Goal: Task Accomplishment & Management: Manage account settings

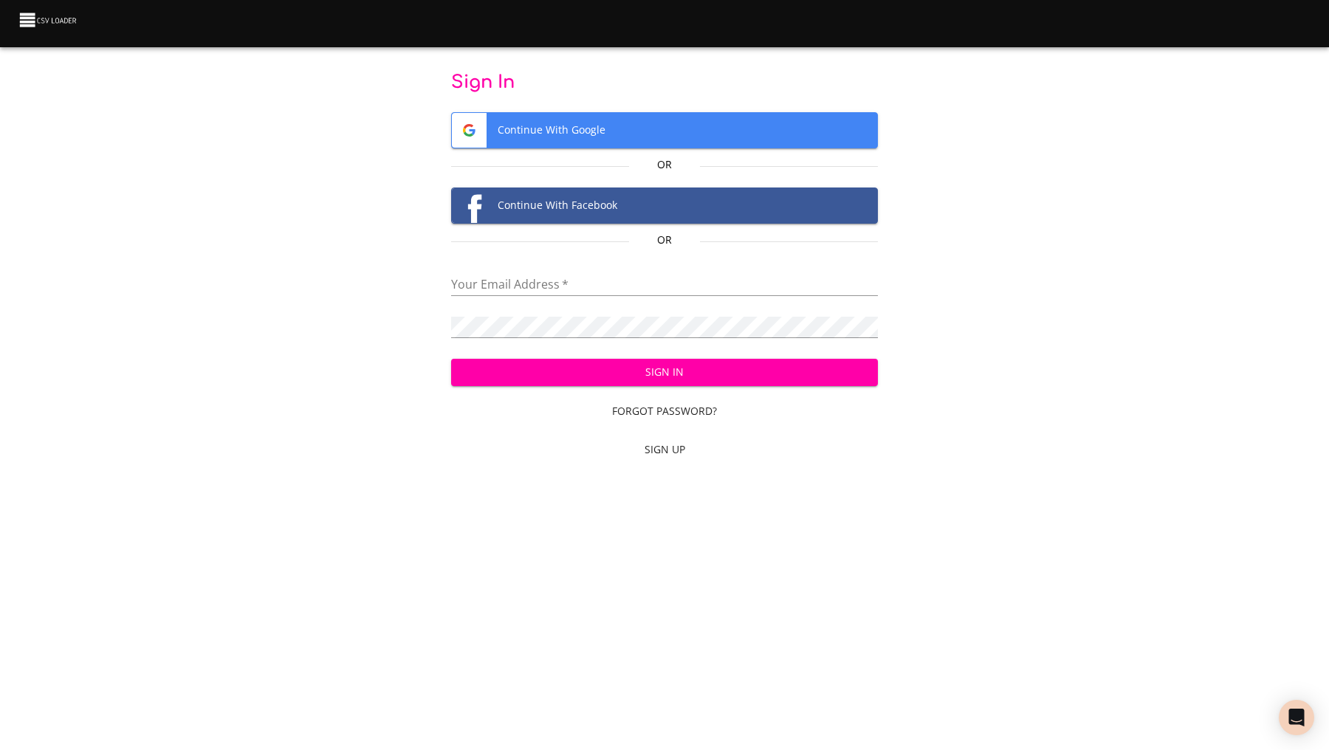
click at [625, 132] on span "Continue With Google" at bounding box center [665, 130] width 426 height 35
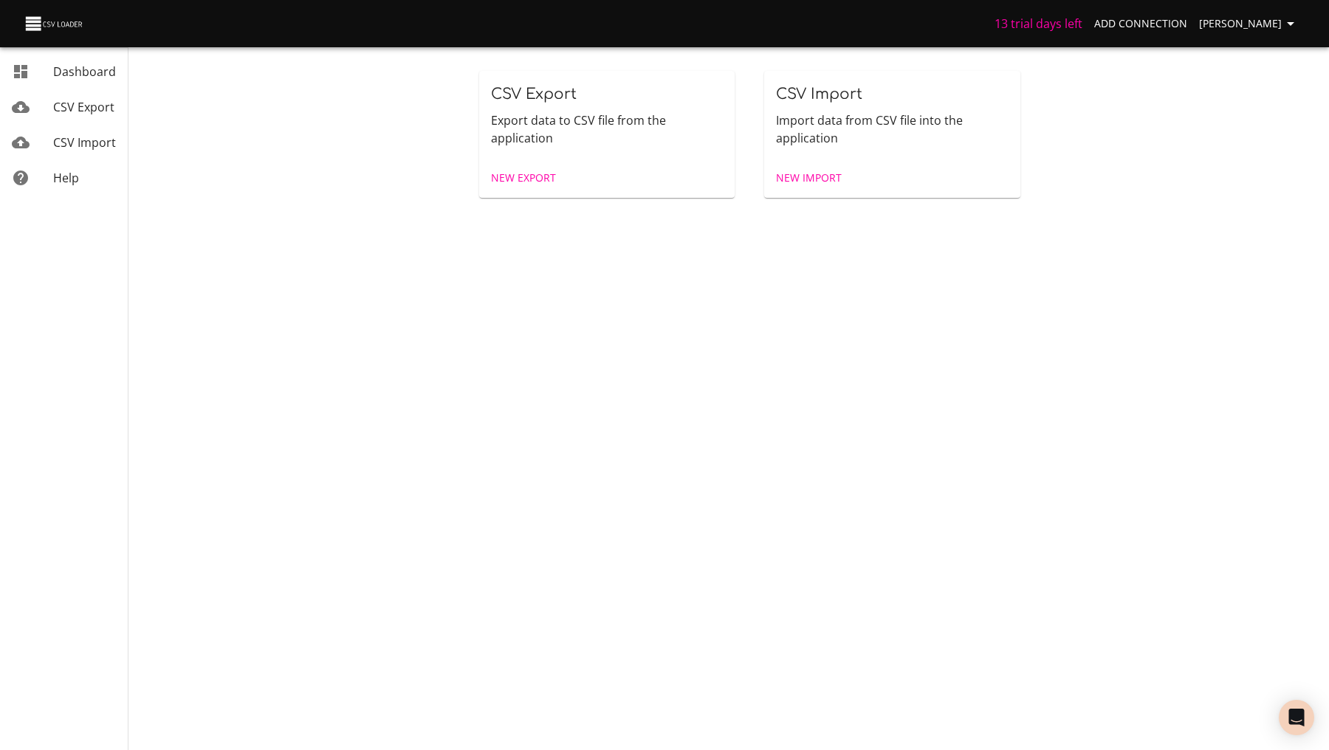
click at [531, 182] on span "New Export" at bounding box center [523, 178] width 65 height 18
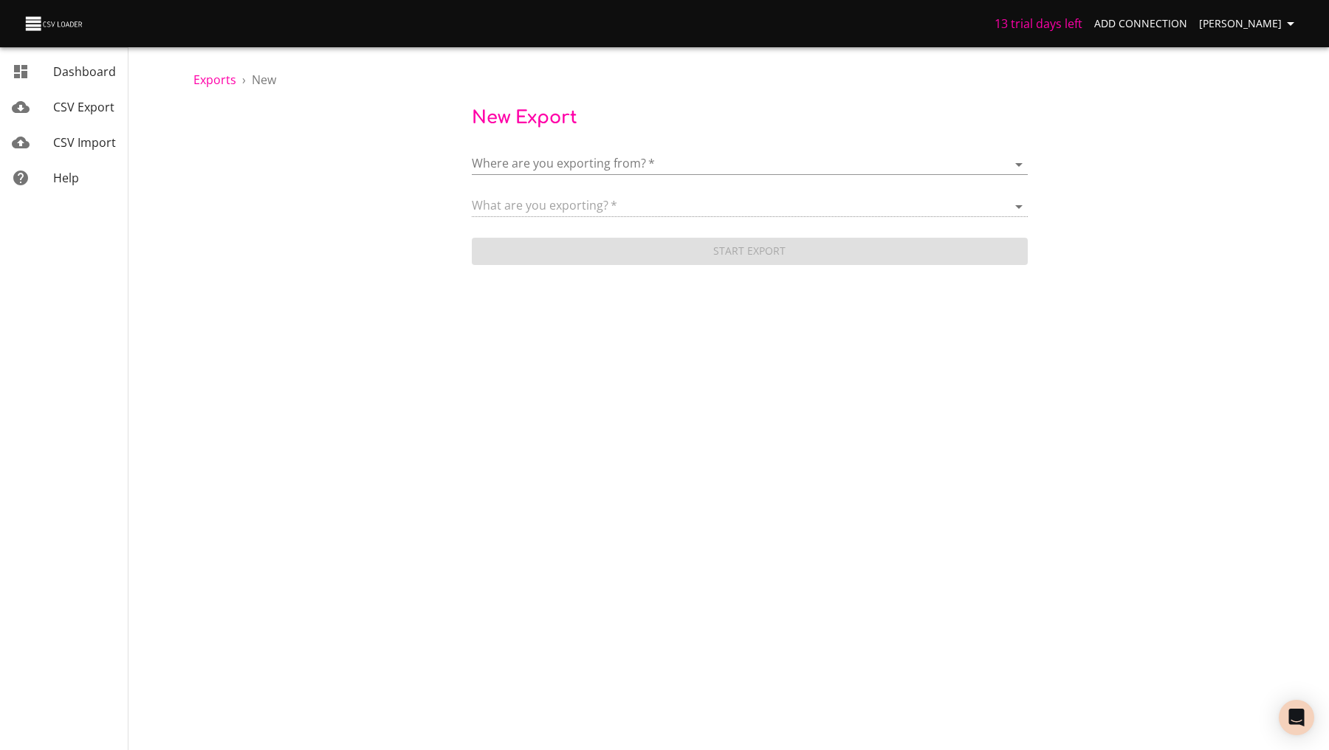
click at [531, 168] on body "13 trial days left Add Connection Anaëlle Doux Dashboard CSV Export CSV Import …" at bounding box center [664, 375] width 1329 height 750
click at [531, 217] on span "Add New Connection" at bounding box center [583, 215] width 117 height 16
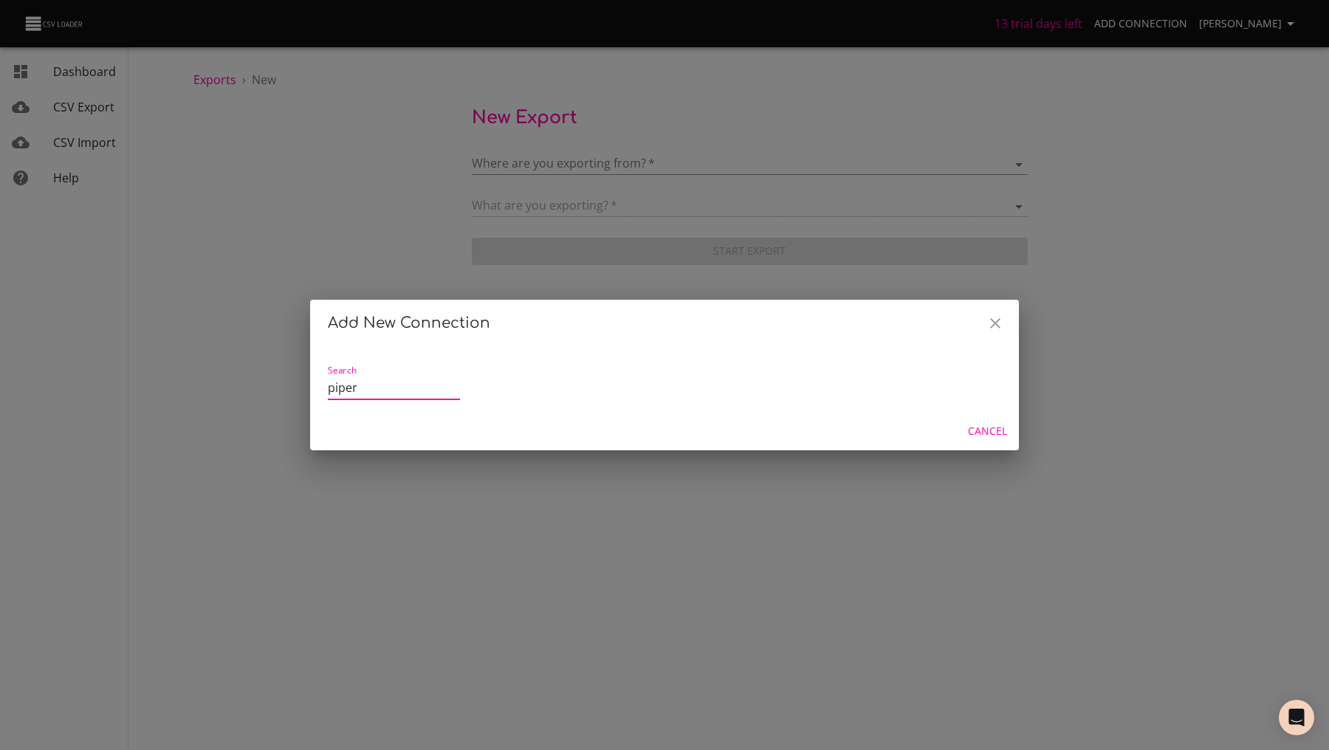
click at [376, 415] on div "Cancel" at bounding box center [664, 431] width 709 height 39
click at [369, 387] on input "piper" at bounding box center [394, 389] width 132 height 24
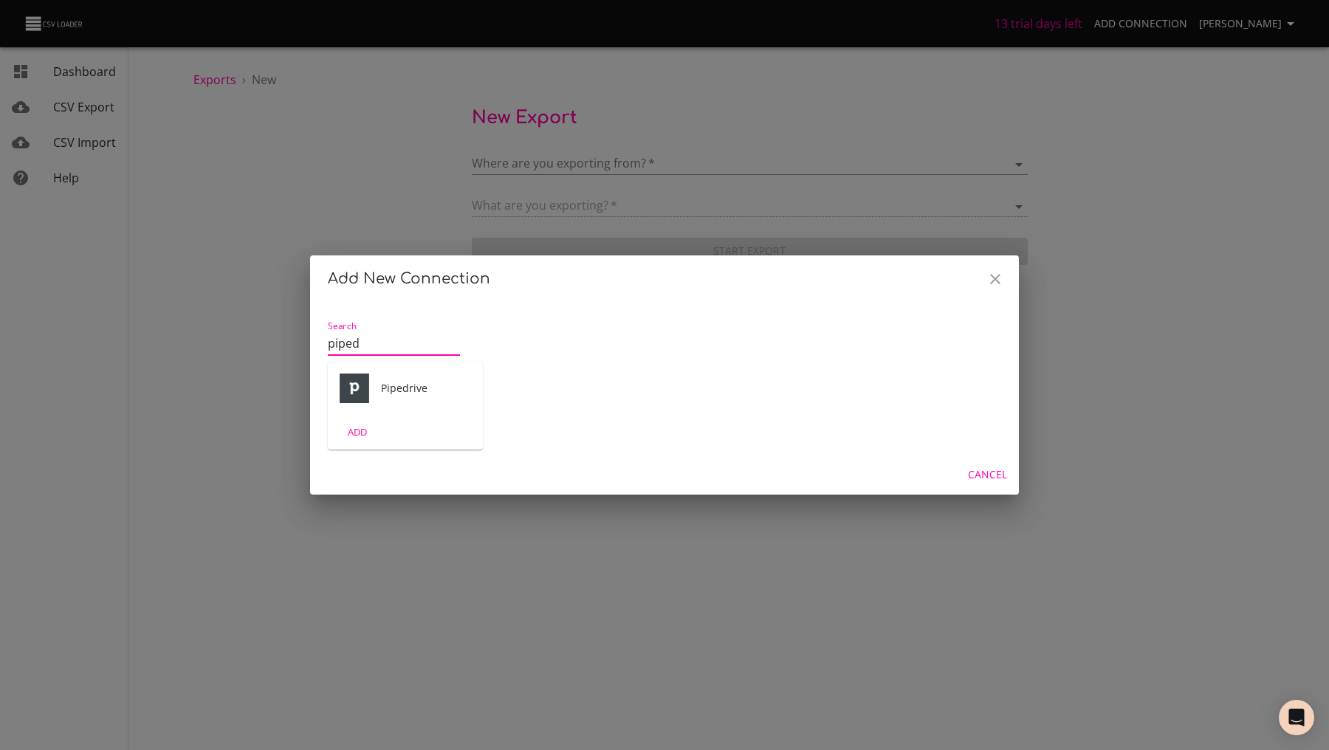
type input "piped"
click at [347, 436] on span "ADD" at bounding box center [358, 432] width 40 height 17
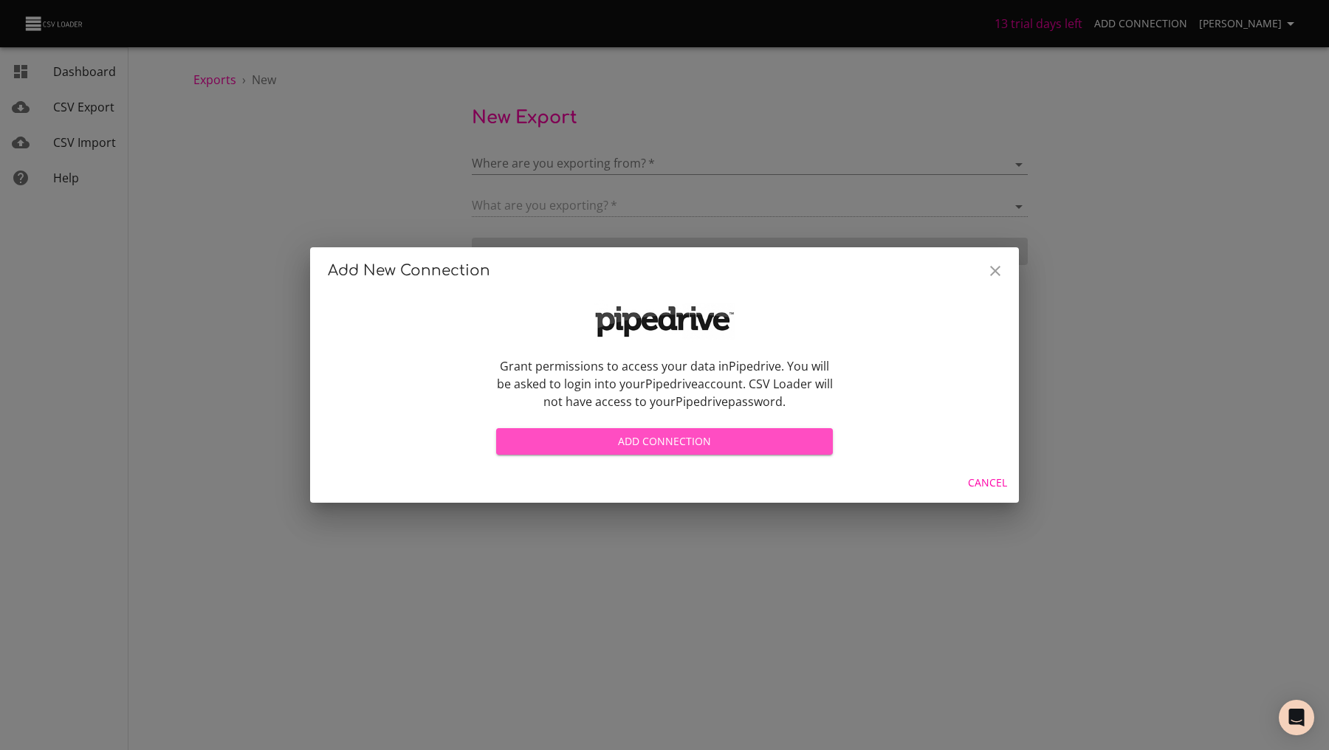
click at [725, 436] on span "Add Connection" at bounding box center [664, 442] width 313 height 18
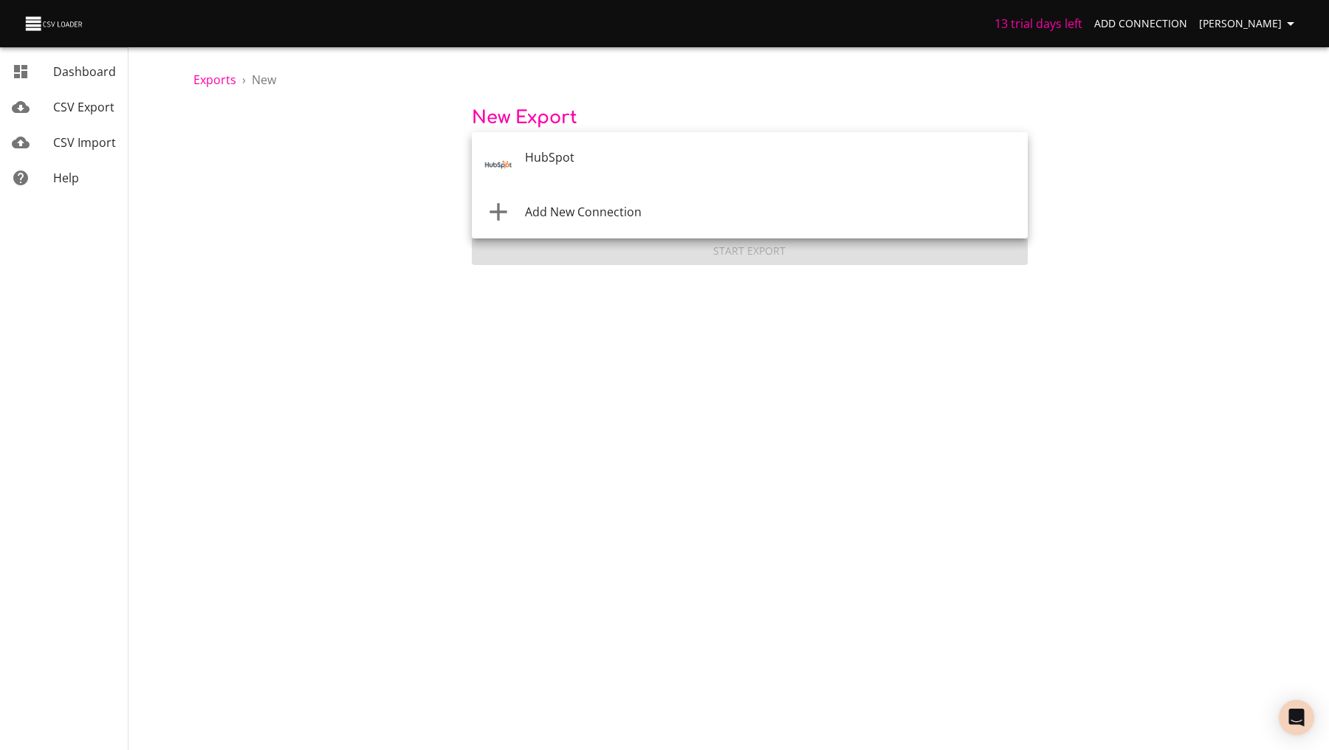
click at [708, 173] on body "13 trial days left Add Connection Anaëlle Doux Dashboard CSV Export CSV Import …" at bounding box center [664, 375] width 1329 height 750
click at [671, 380] on div at bounding box center [664, 375] width 1329 height 750
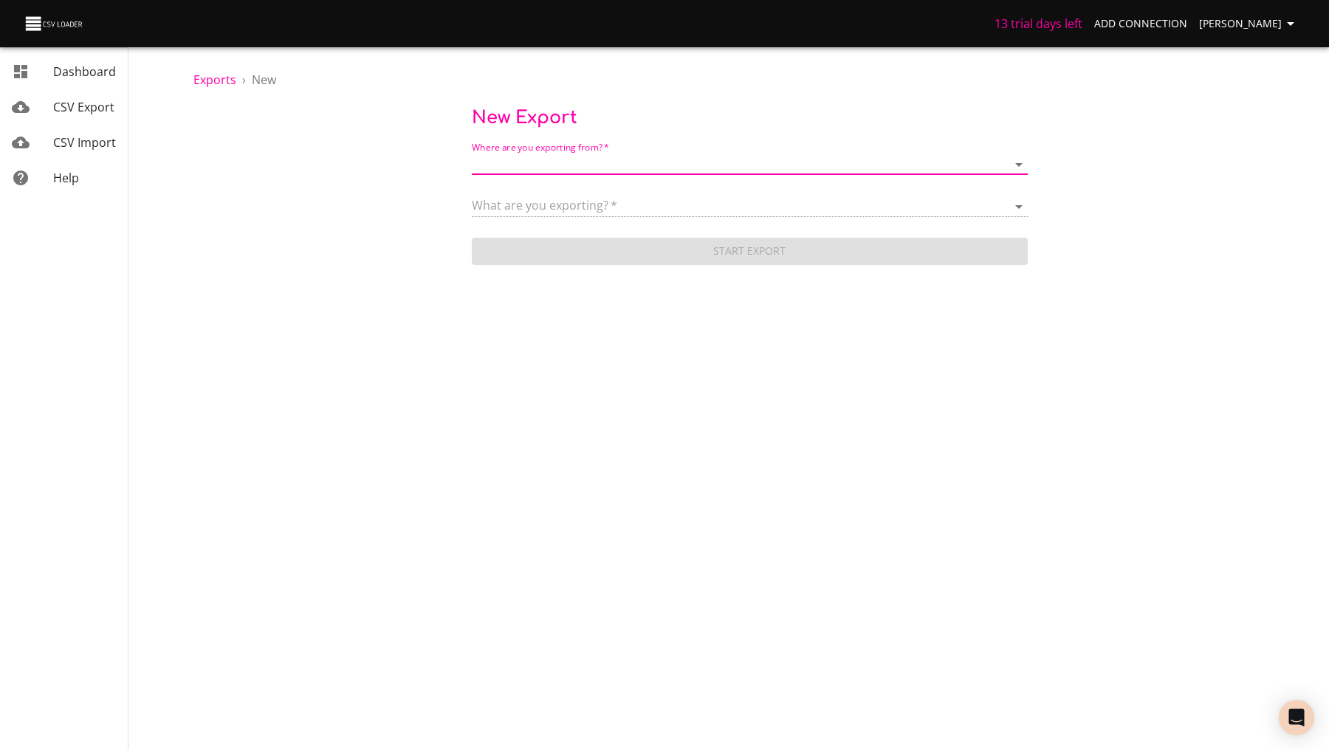
click at [1240, 29] on span "[PERSON_NAME]" at bounding box center [1249, 24] width 100 height 18
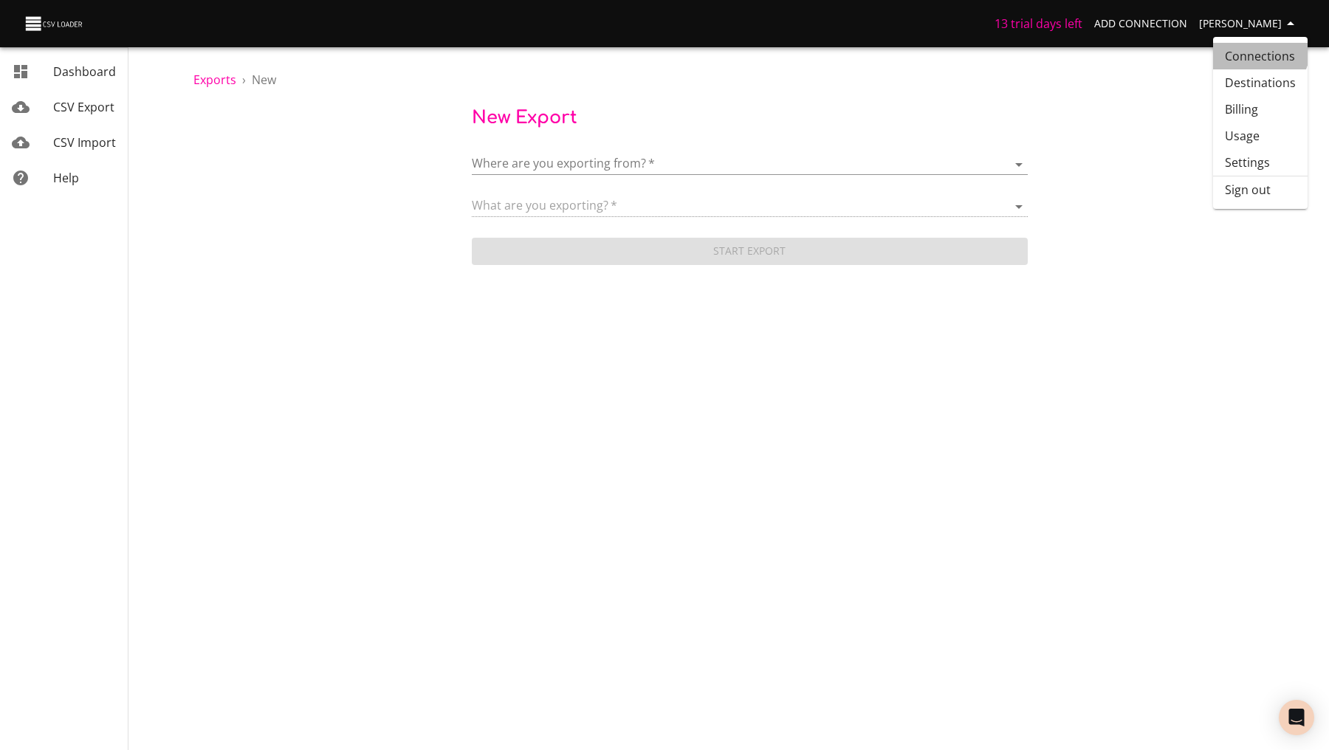
click at [1254, 49] on link "Connections" at bounding box center [1260, 56] width 95 height 27
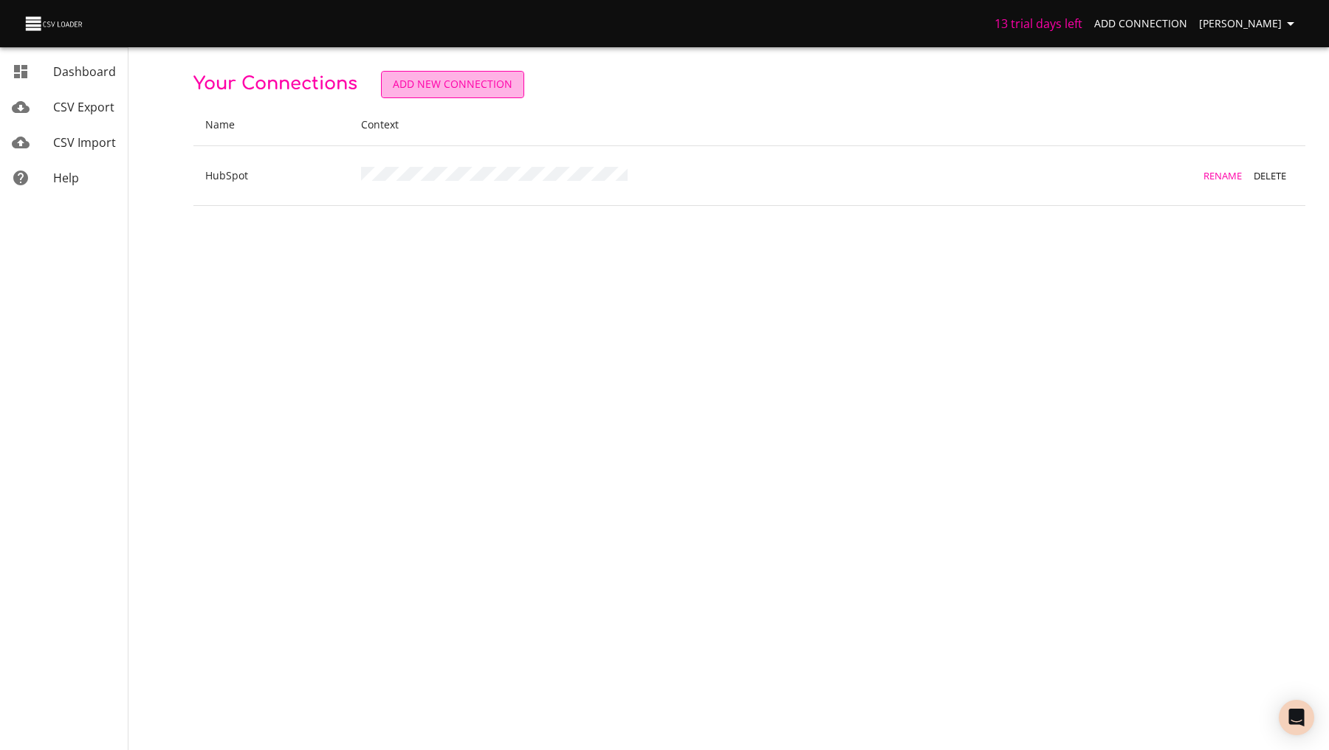
click at [494, 95] on button "Add New Connection" at bounding box center [452, 84] width 143 height 27
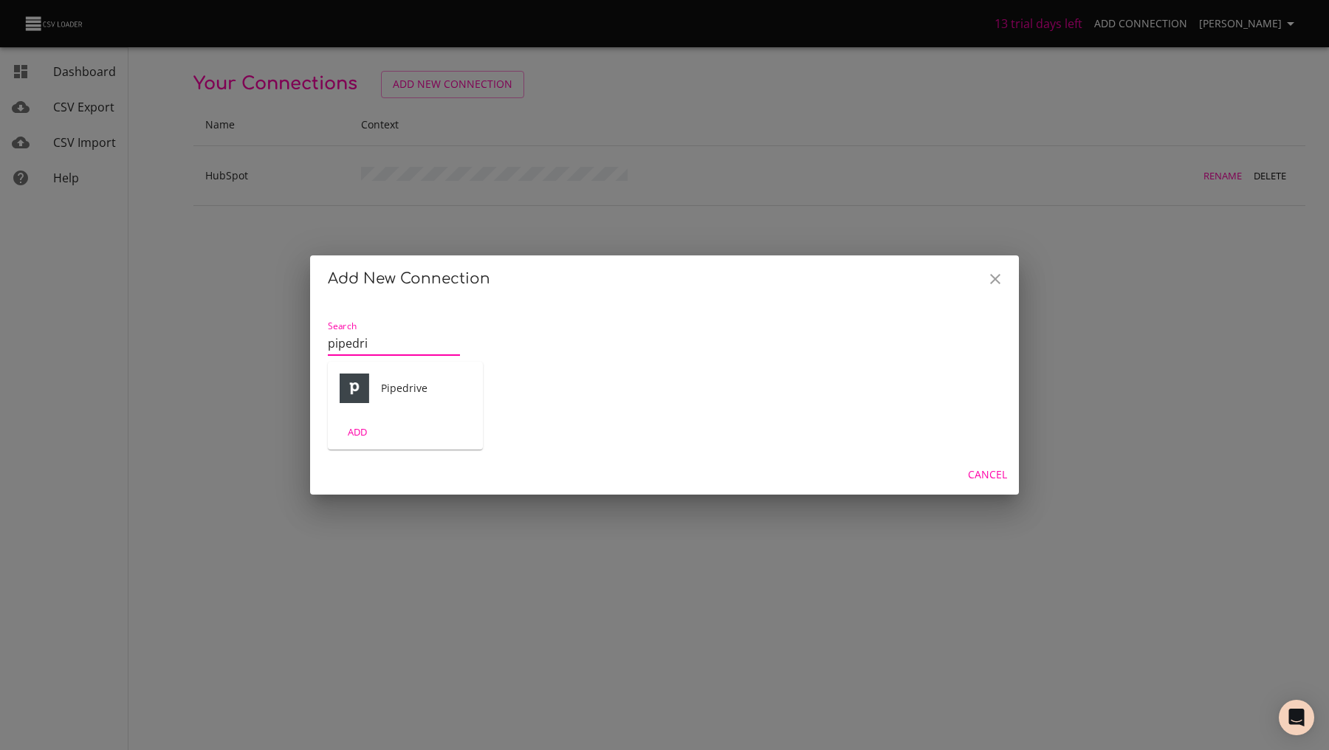
type input "pipedri"
click at [434, 431] on div "ADD" at bounding box center [405, 432] width 155 height 35
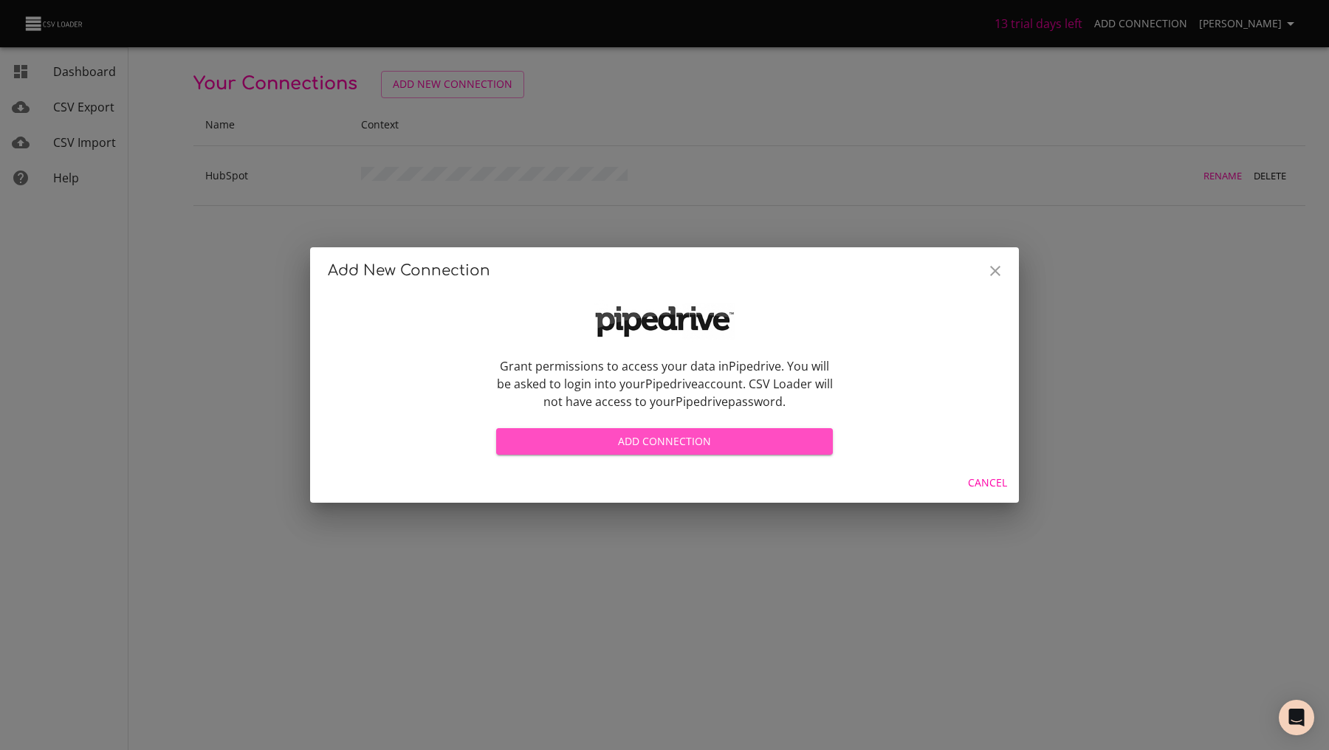
click at [534, 437] on span "Add Connection" at bounding box center [664, 442] width 313 height 18
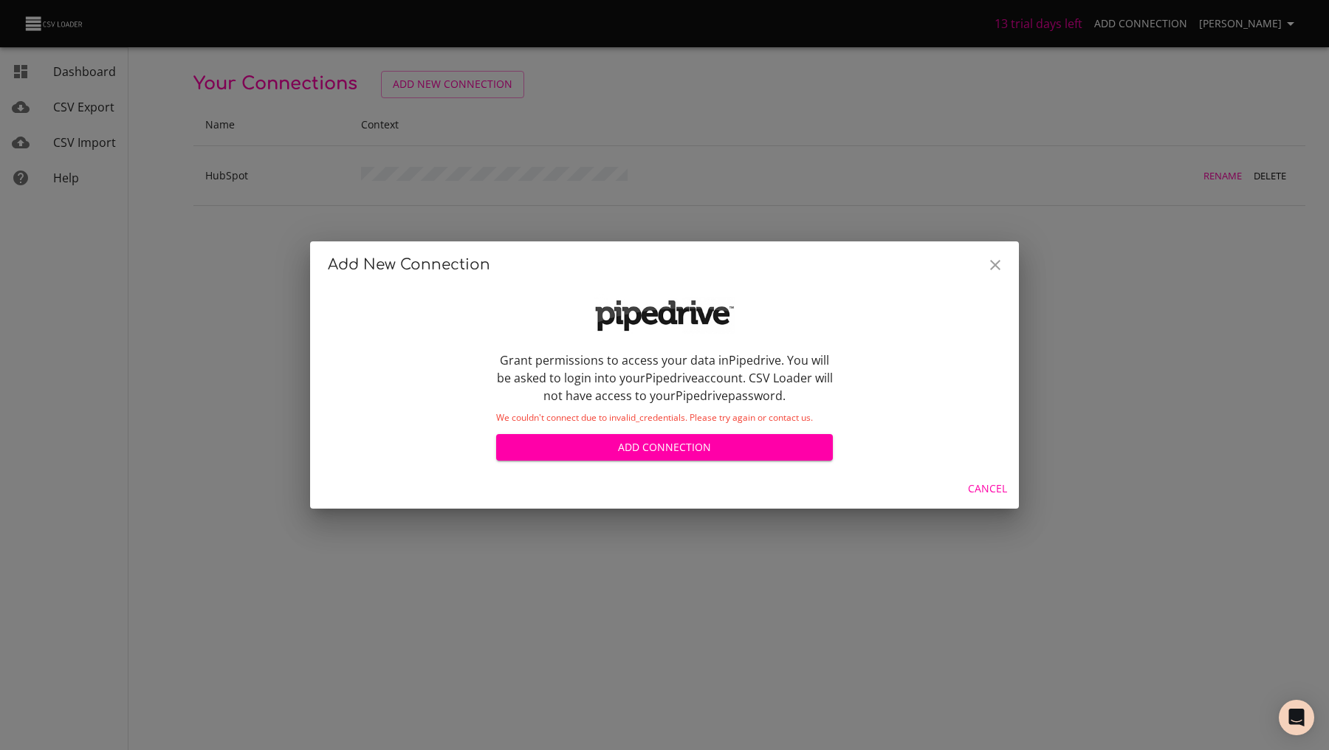
click at [1004, 256] on button "Close" at bounding box center [995, 264] width 35 height 35
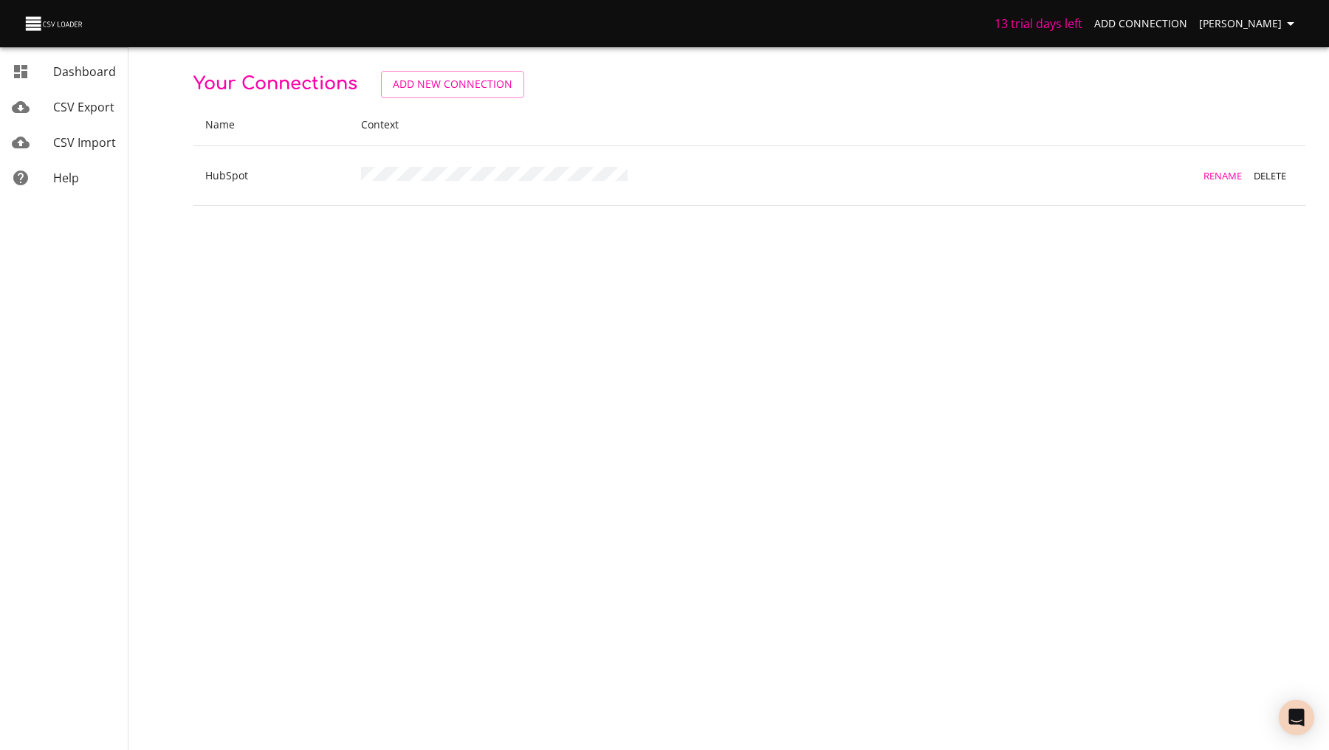
click at [1276, 28] on span "Anaëlle Doux" at bounding box center [1249, 24] width 100 height 18
click at [1250, 190] on li "Sign out" at bounding box center [1260, 190] width 95 height 27
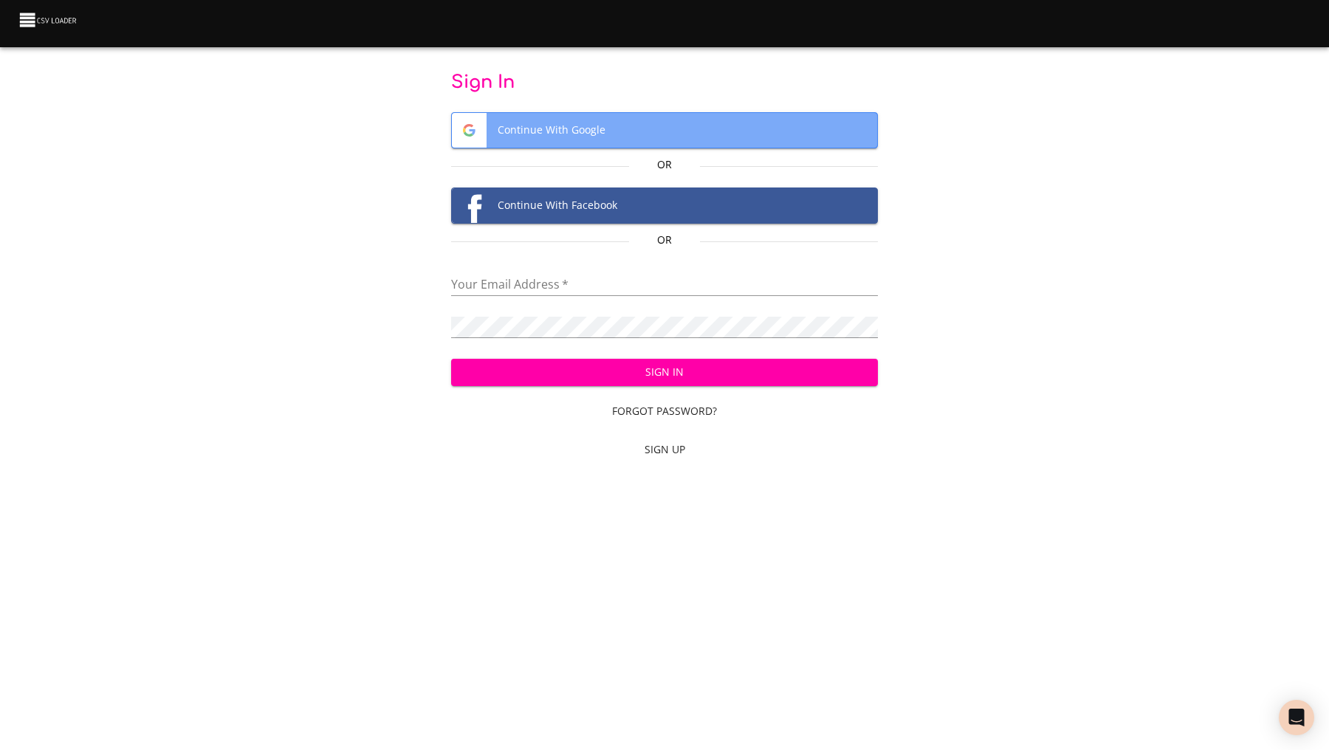
click at [573, 131] on span "Continue With Google" at bounding box center [665, 130] width 426 height 35
